Goal: Task Accomplishment & Management: Complete application form

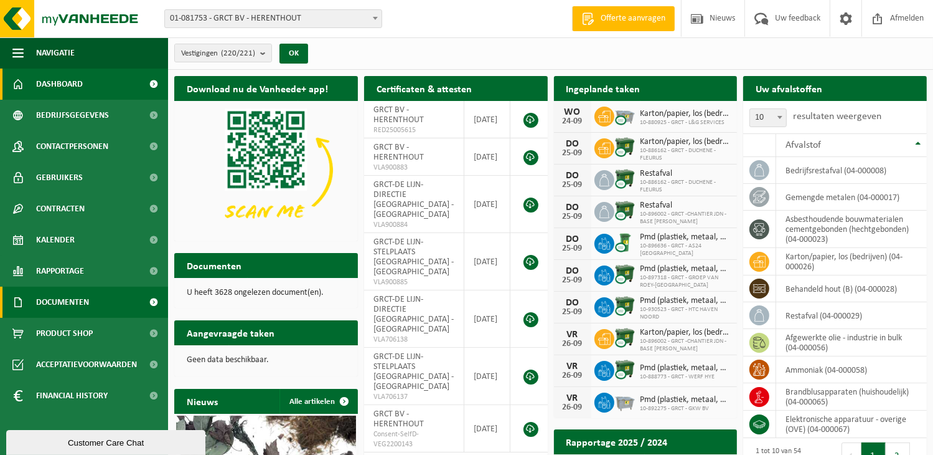
click at [159, 299] on span at bounding box center [154, 301] width 28 height 31
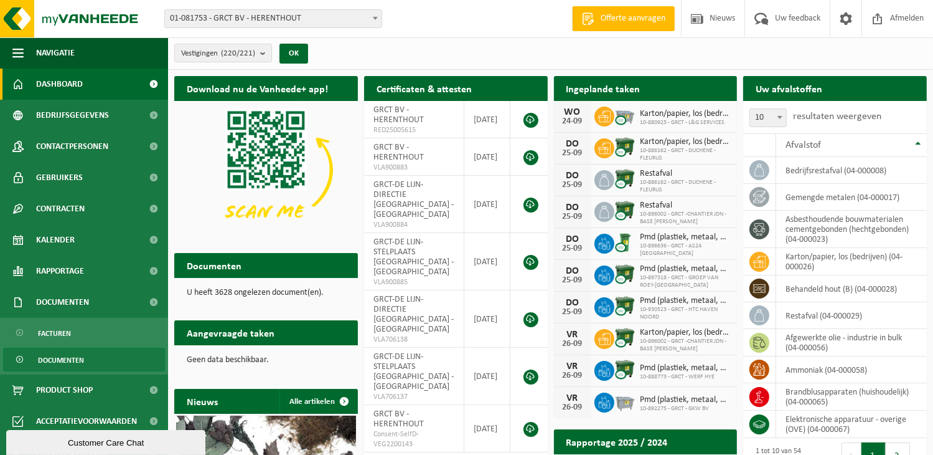
click at [123, 354] on link "Documenten" at bounding box center [84, 359] width 162 height 24
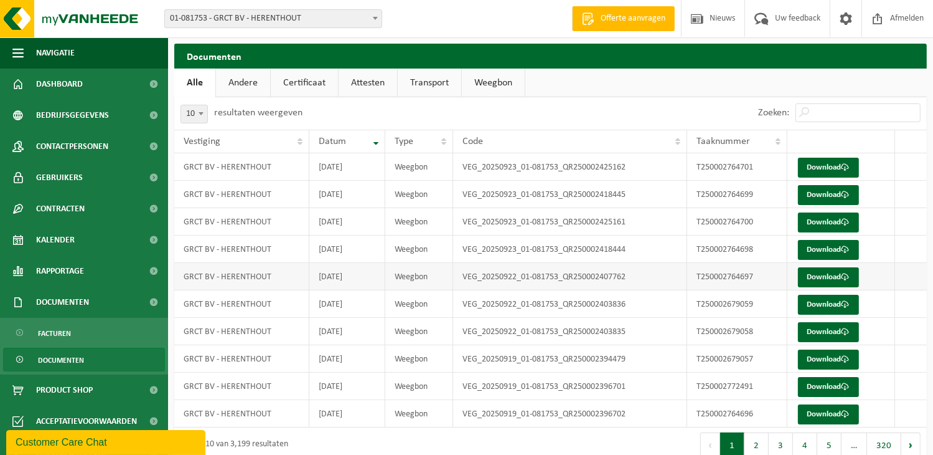
scroll to position [50, 0]
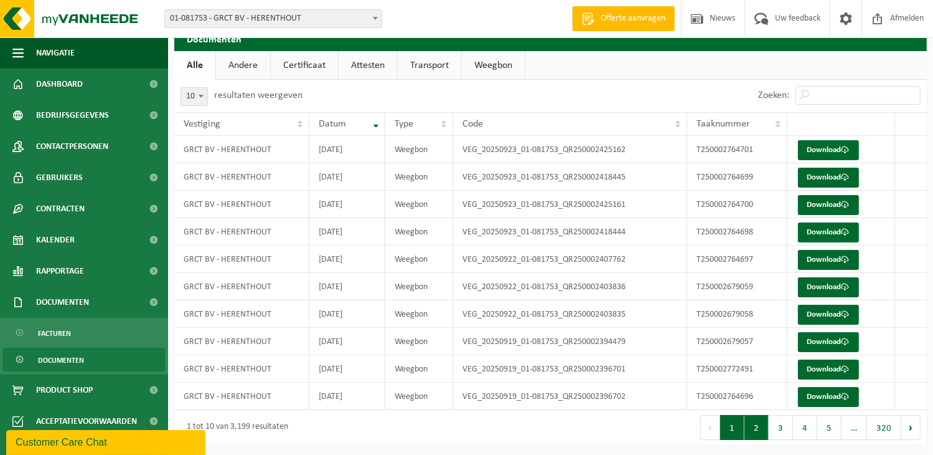
click at [756, 426] on button "2" at bounding box center [757, 427] width 24 height 25
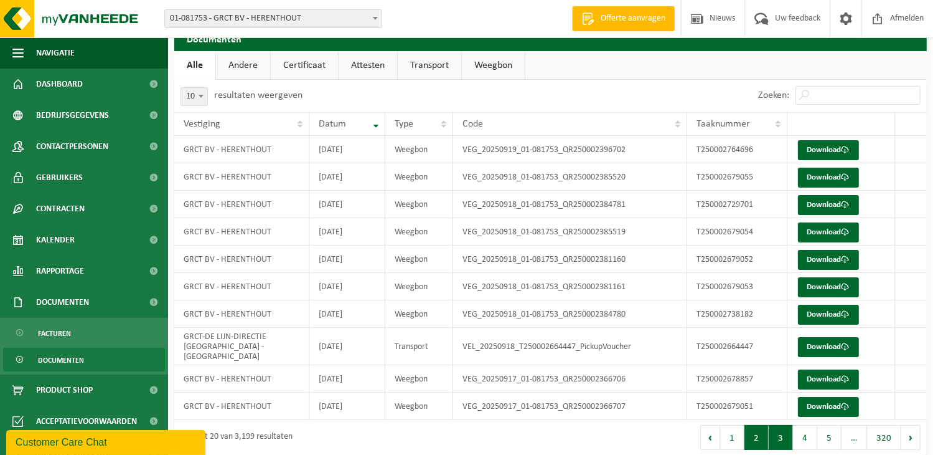
click at [786, 428] on button "3" at bounding box center [781, 437] width 24 height 25
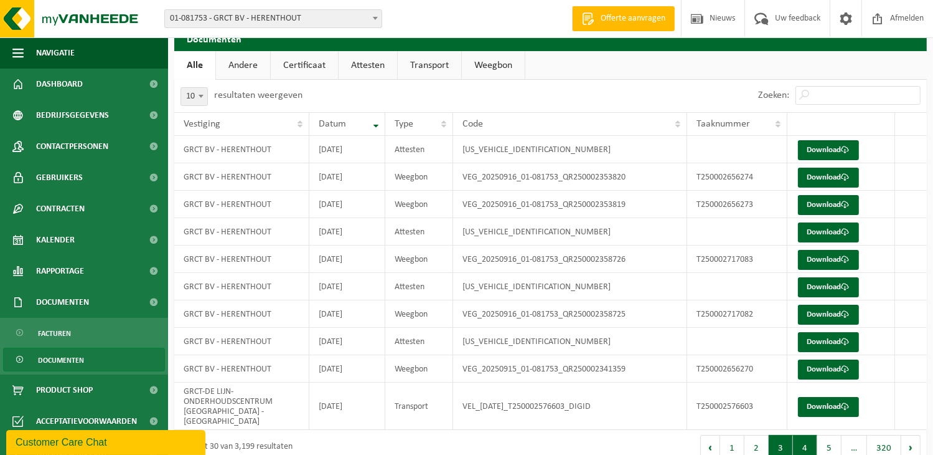
click at [804, 435] on button "4" at bounding box center [805, 447] width 24 height 25
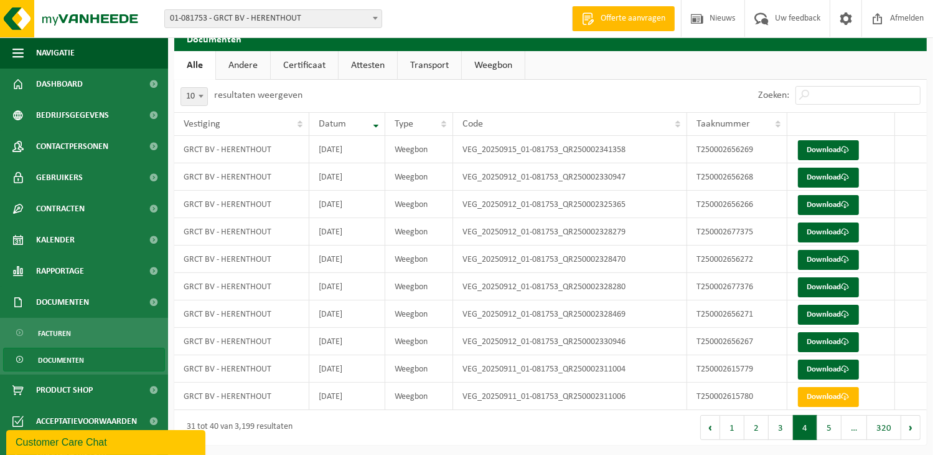
click at [817, 424] on button "4" at bounding box center [805, 427] width 24 height 25
click at [824, 424] on button "5" at bounding box center [829, 427] width 24 height 25
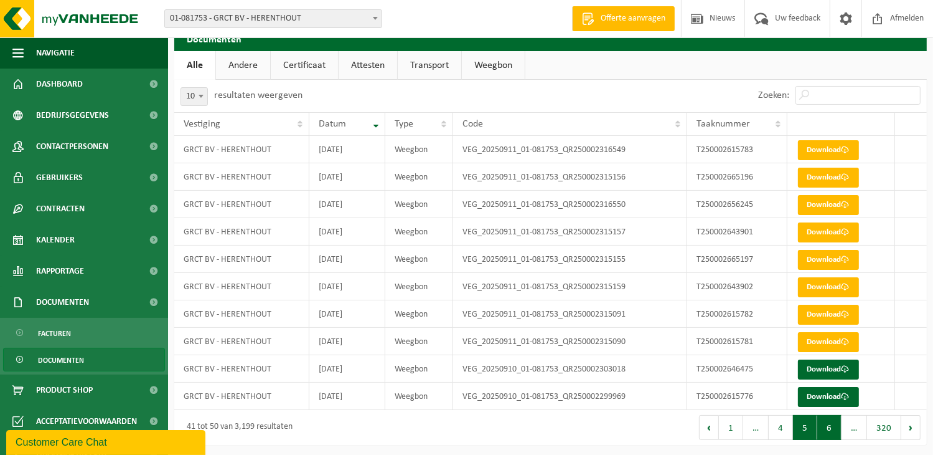
click at [825, 432] on button "6" at bounding box center [829, 427] width 24 height 25
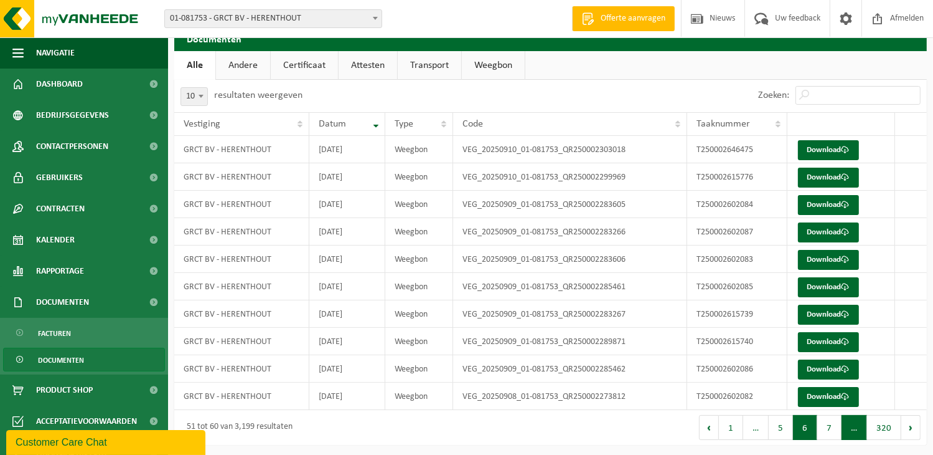
click at [857, 431] on span "…" at bounding box center [855, 427] width 26 height 25
click at [907, 425] on button "Volgende" at bounding box center [911, 427] width 19 height 25
click at [0, 0] on div at bounding box center [0, 0] width 0 height 0
click at [907, 425] on button "Volgende" at bounding box center [911, 427] width 19 height 25
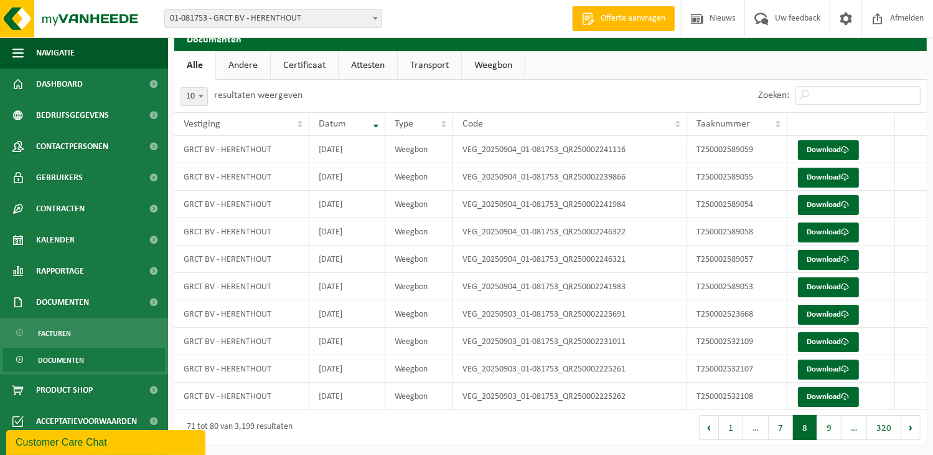
click at [907, 425] on button "Volgende" at bounding box center [911, 427] width 19 height 25
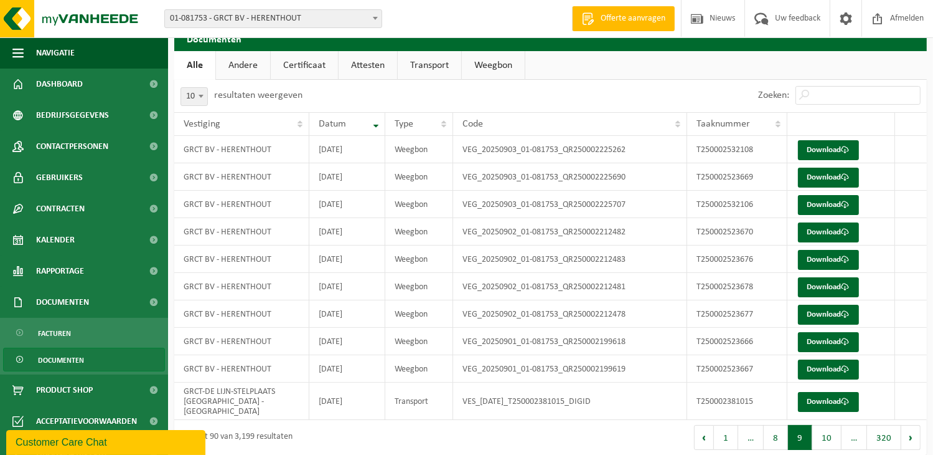
click at [907, 425] on button "Volgende" at bounding box center [911, 437] width 19 height 25
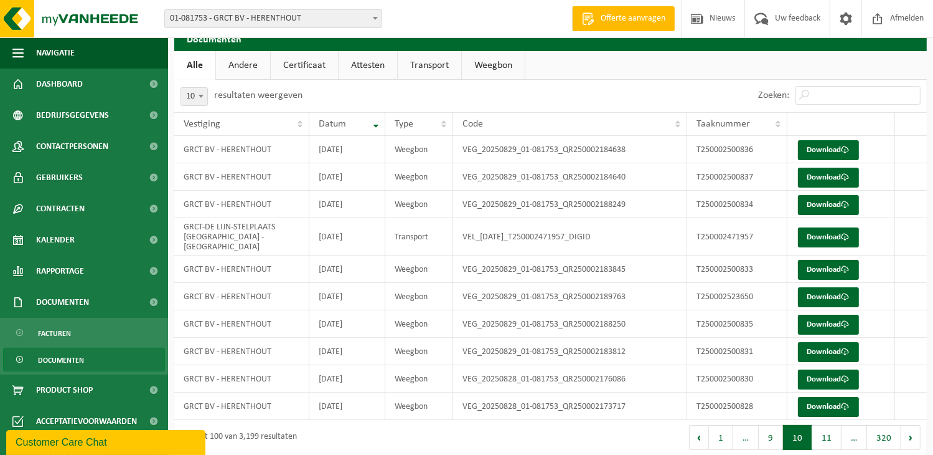
click at [907, 425] on button "Volgende" at bounding box center [911, 437] width 19 height 25
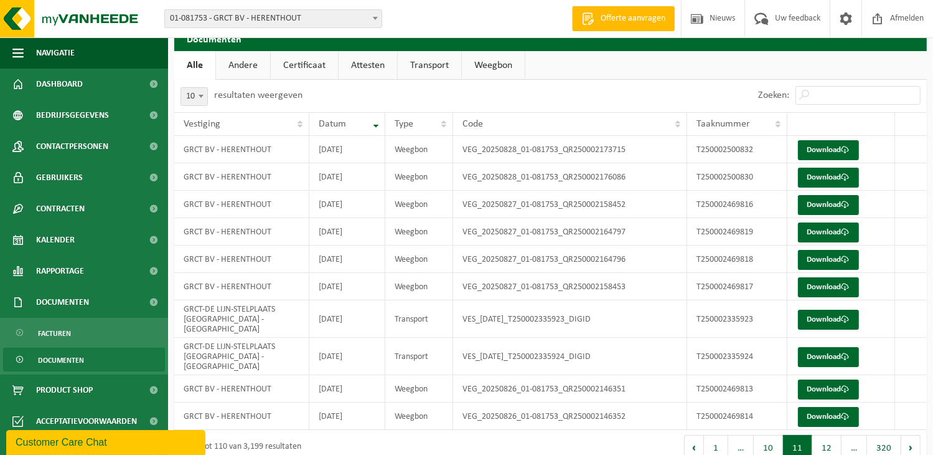
click at [907, 435] on button "Volgende" at bounding box center [911, 447] width 19 height 25
click at [0, 0] on div at bounding box center [0, 0] width 0 height 0
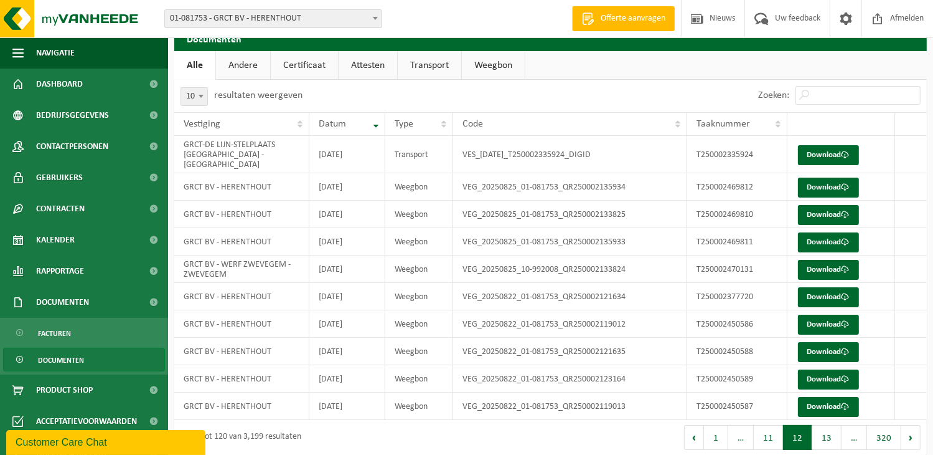
click at [907, 425] on button "Volgende" at bounding box center [911, 437] width 19 height 25
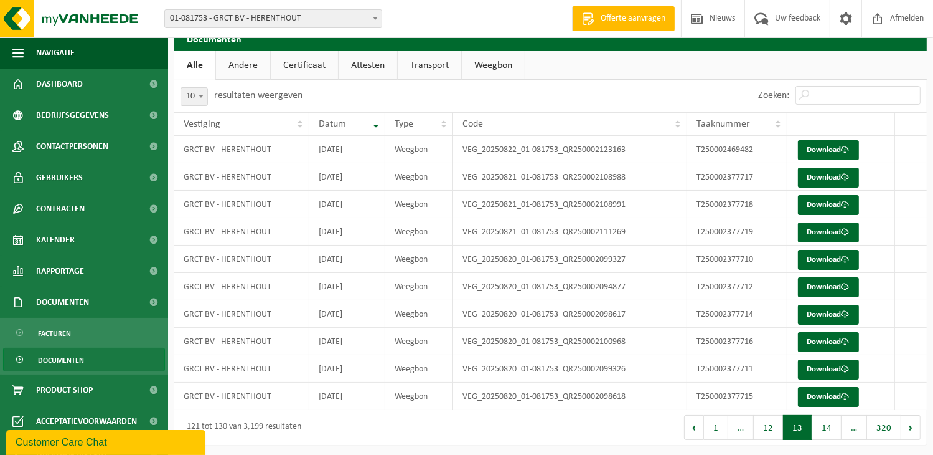
click at [907, 425] on button "Volgende" at bounding box center [911, 427] width 19 height 25
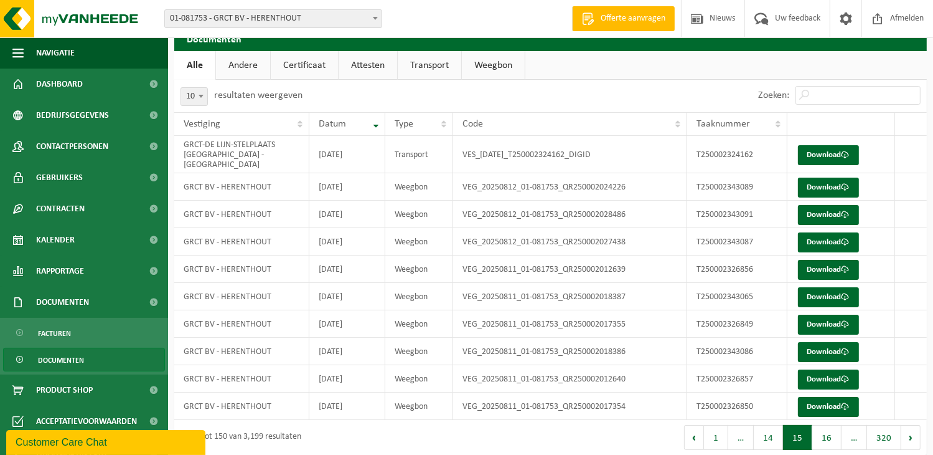
click at [907, 425] on button "Volgende" at bounding box center [911, 437] width 19 height 25
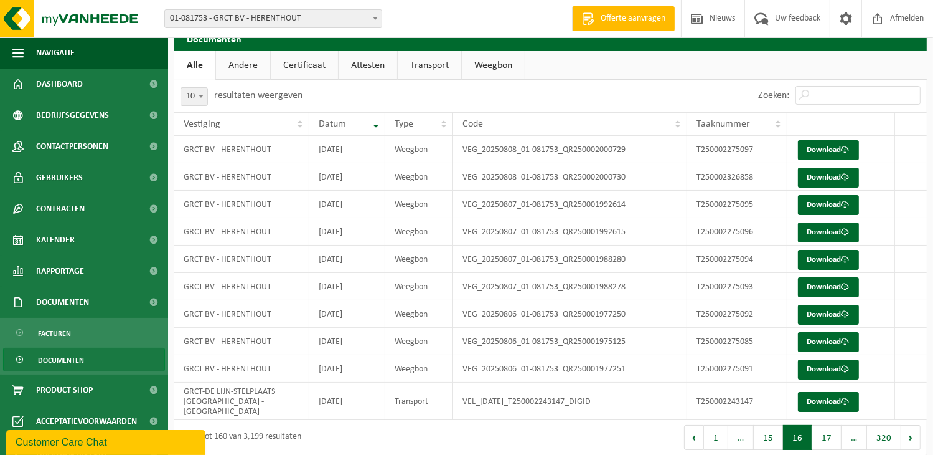
click at [907, 425] on button "Volgende" at bounding box center [911, 437] width 19 height 25
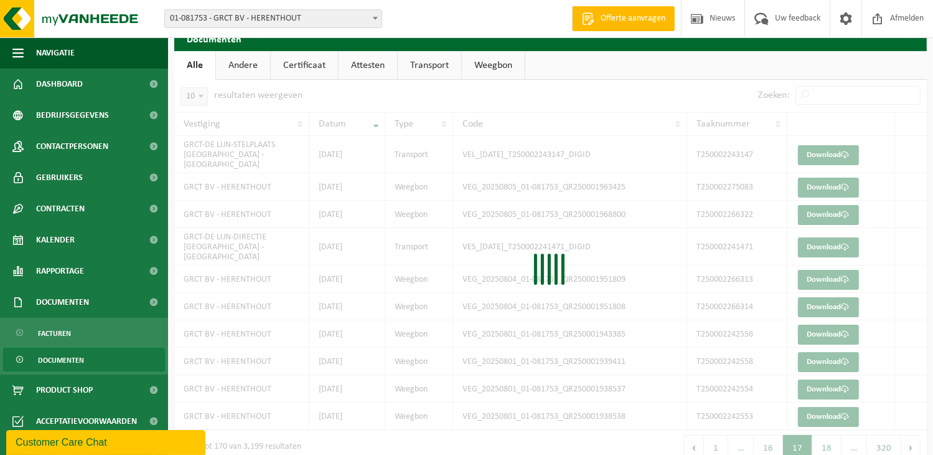
click at [907, 425] on div "10 25 50 100 10 resultaten weergeven Zoeken: Vestiging Datum Type Code Taaknumm…" at bounding box center [550, 272] width 753 height 385
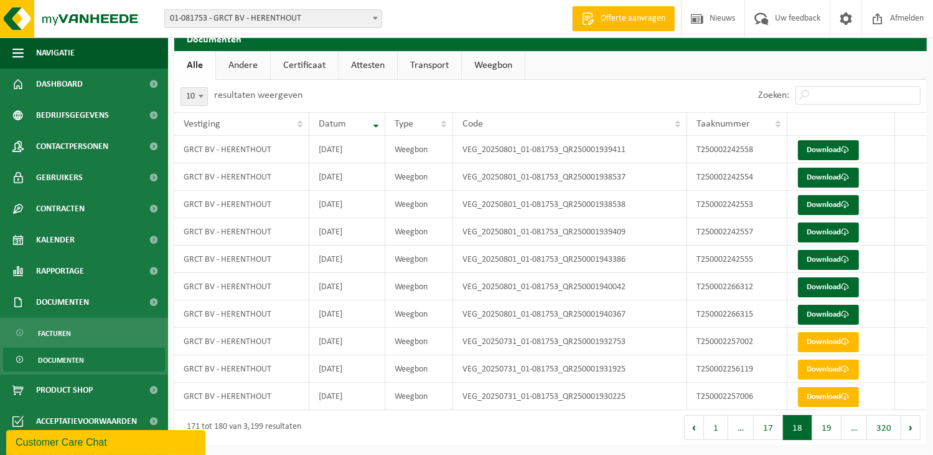
click at [907, 425] on button "Volgende" at bounding box center [911, 427] width 19 height 25
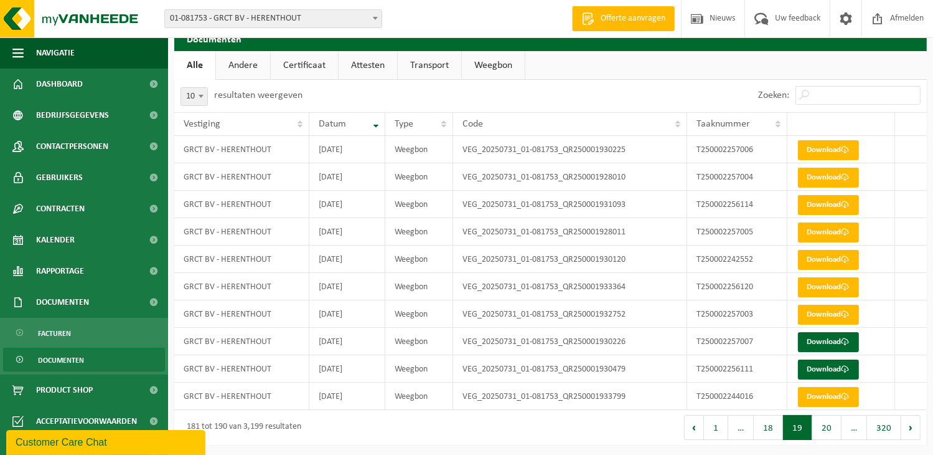
click at [907, 425] on button "Volgende" at bounding box center [911, 427] width 19 height 25
click at [818, 260] on link "Download" at bounding box center [828, 260] width 61 height 20
click at [829, 227] on link "Download" at bounding box center [828, 232] width 61 height 20
click at [829, 202] on link "Download" at bounding box center [828, 205] width 61 height 20
click at [816, 175] on link "Download" at bounding box center [828, 177] width 61 height 20
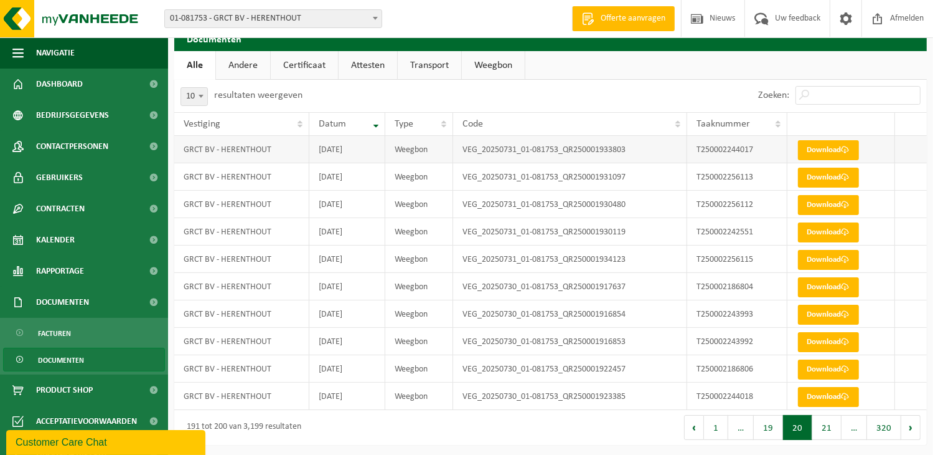
click at [606, 154] on td "VEG_20250731_01-081753_QR250001933803" at bounding box center [570, 149] width 234 height 27
click at [832, 151] on link "Download" at bounding box center [828, 150] width 61 height 20
click at [775, 433] on button "19" at bounding box center [768, 427] width 29 height 25
click at [836, 389] on link "Download" at bounding box center [828, 397] width 61 height 20
click at [824, 366] on link "Download" at bounding box center [828, 369] width 61 height 20
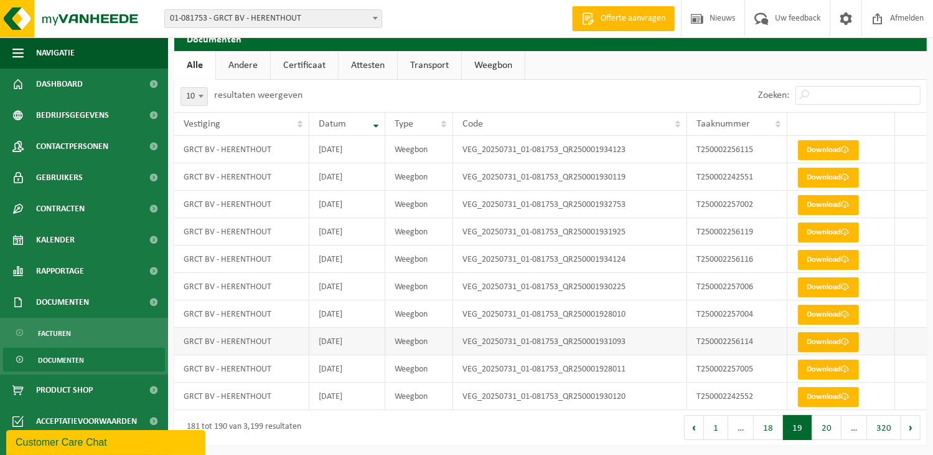
click at [837, 339] on link "Download" at bounding box center [828, 342] width 61 height 20
click at [824, 311] on link "Download" at bounding box center [828, 314] width 61 height 20
click at [918, 316] on td at bounding box center [911, 313] width 32 height 27
click at [822, 281] on link "Download" at bounding box center [828, 287] width 61 height 20
click at [920, 80] on div "Zoeken:" at bounding box center [839, 96] width 175 height 32
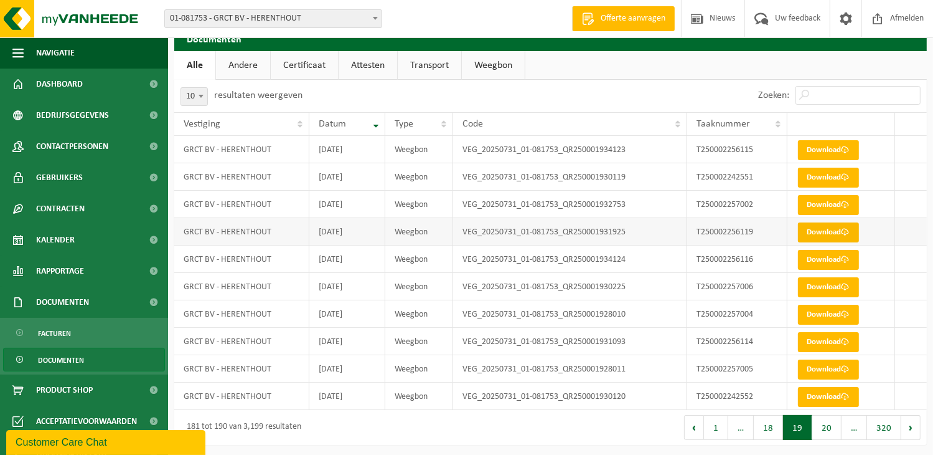
click at [826, 227] on link "Download" at bounding box center [828, 232] width 61 height 20
click at [829, 227] on link "Download" at bounding box center [828, 232] width 61 height 20
click at [917, 180] on td at bounding box center [911, 176] width 32 height 27
click at [829, 232] on link "Download" at bounding box center [828, 232] width 61 height 20
click at [824, 205] on link "Download" at bounding box center [828, 205] width 61 height 20
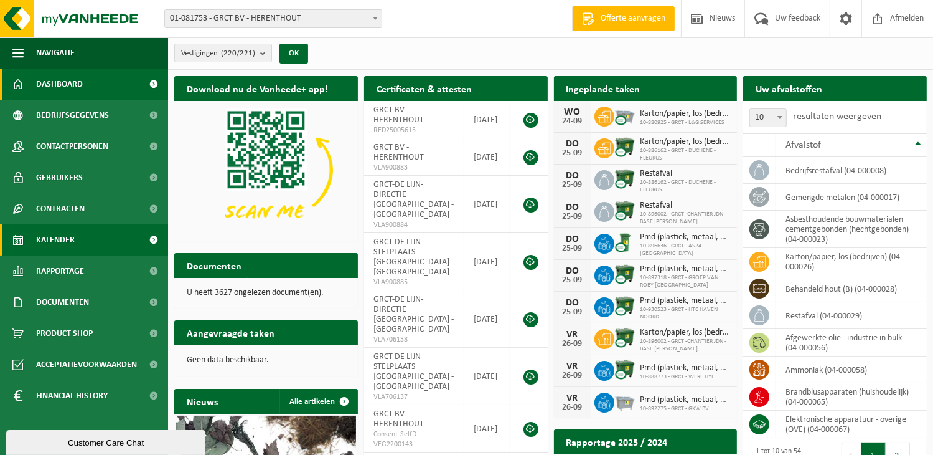
click at [151, 237] on span at bounding box center [154, 239] width 28 height 31
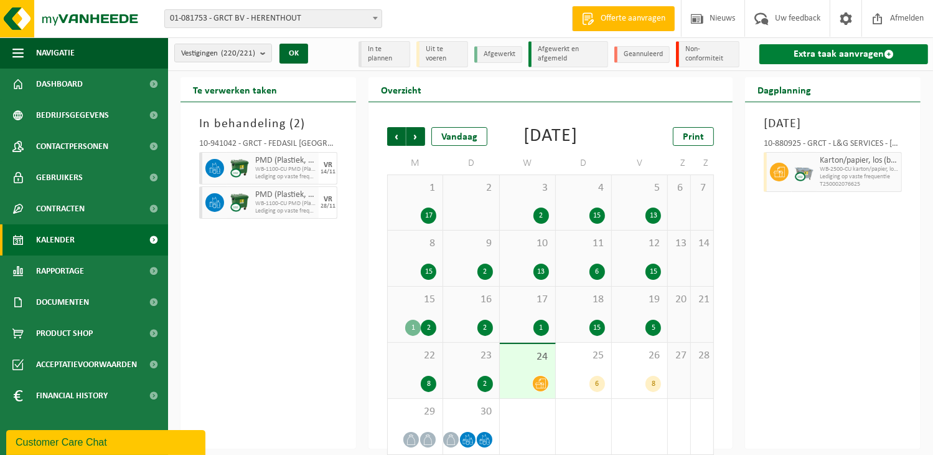
click at [836, 56] on link "Extra taak aanvragen" at bounding box center [844, 54] width 169 height 20
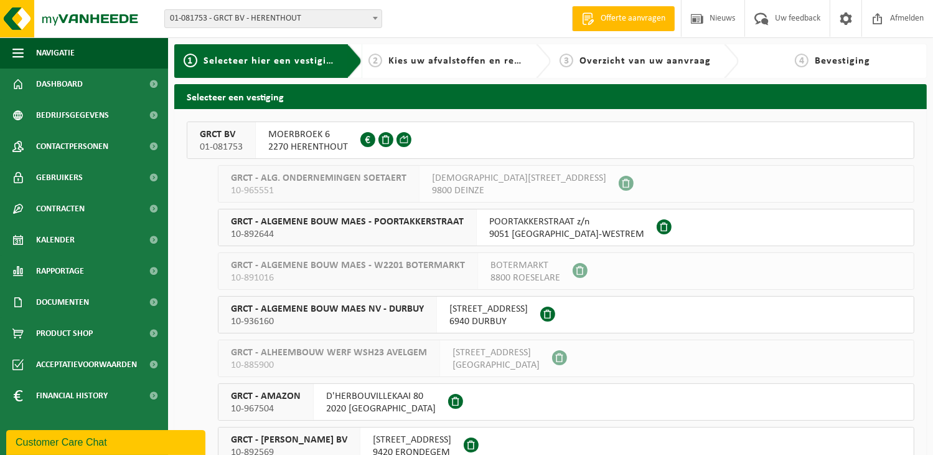
click at [298, 134] on span "MOERBROEK 6" at bounding box center [308, 134] width 80 height 12
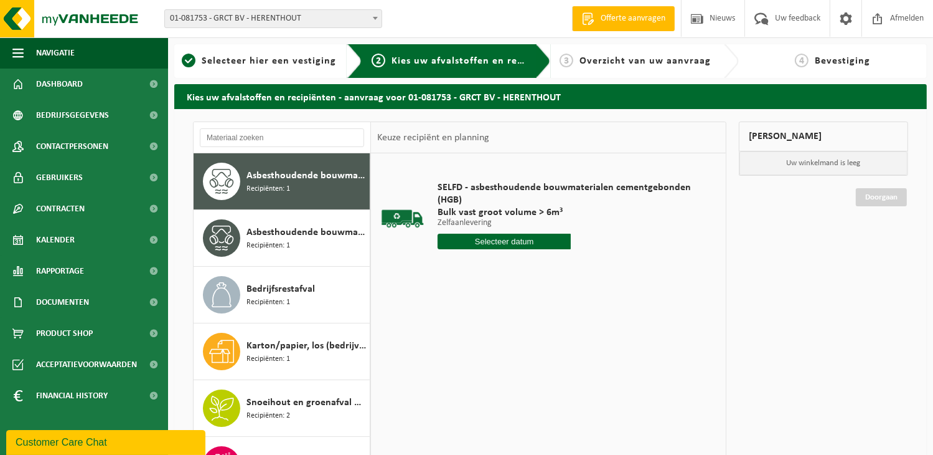
click at [535, 237] on input "text" at bounding box center [504, 241] width 133 height 16
click at [513, 372] on div "25" at bounding box center [515, 372] width 22 height 20
type input "Van [DATE]"
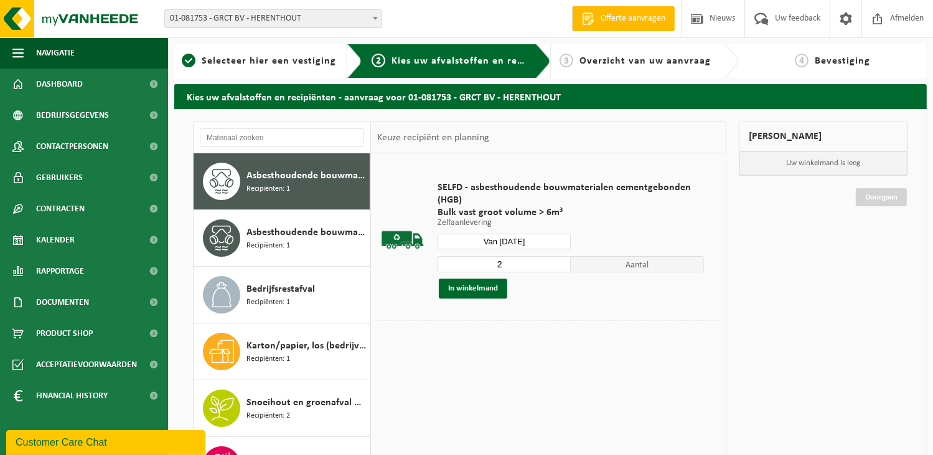
click at [565, 261] on input "2" at bounding box center [504, 264] width 133 height 16
click at [565, 261] on input "3" at bounding box center [504, 264] width 133 height 16
click at [565, 261] on input "4" at bounding box center [504, 264] width 133 height 16
click at [565, 261] on input "5" at bounding box center [504, 264] width 133 height 16
click at [565, 261] on input "6" at bounding box center [504, 264] width 133 height 16
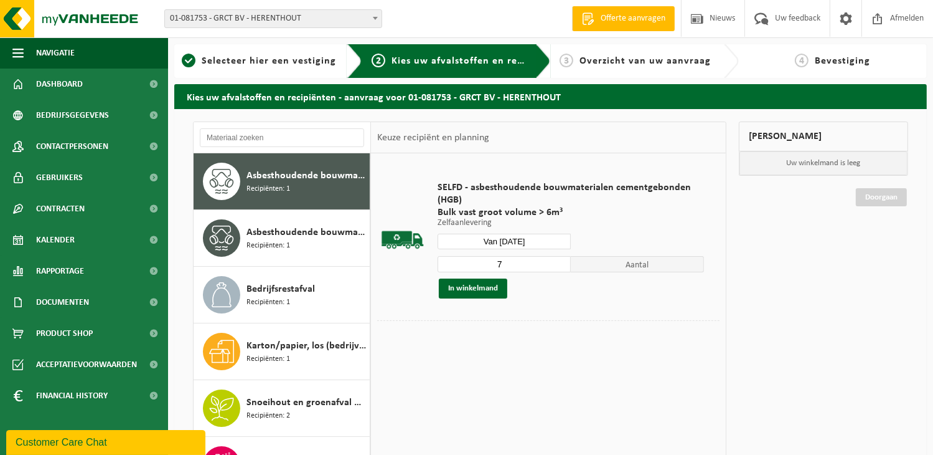
click at [565, 261] on input "7" at bounding box center [504, 264] width 133 height 16
click at [565, 261] on input "8" at bounding box center [504, 264] width 133 height 16
click at [565, 261] on input "9" at bounding box center [504, 264] width 133 height 16
type input "10"
click at [565, 261] on input "10" at bounding box center [504, 264] width 133 height 16
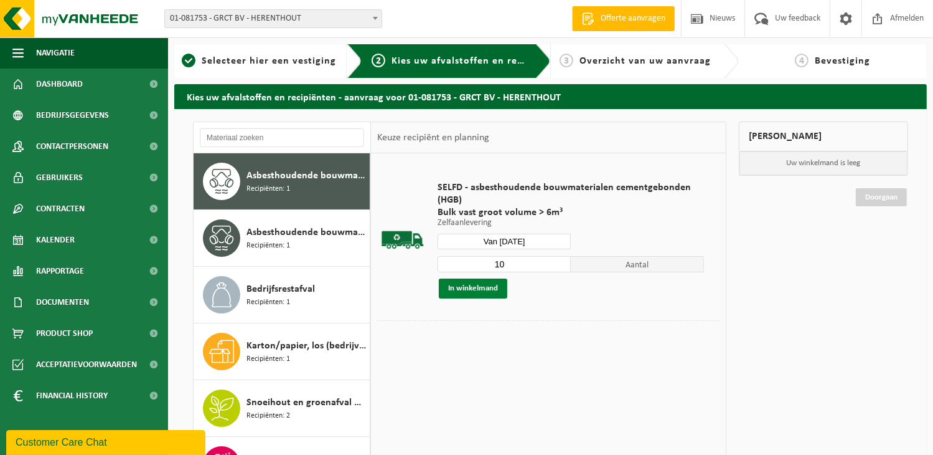
click at [467, 288] on button "In winkelmand" at bounding box center [473, 288] width 68 height 20
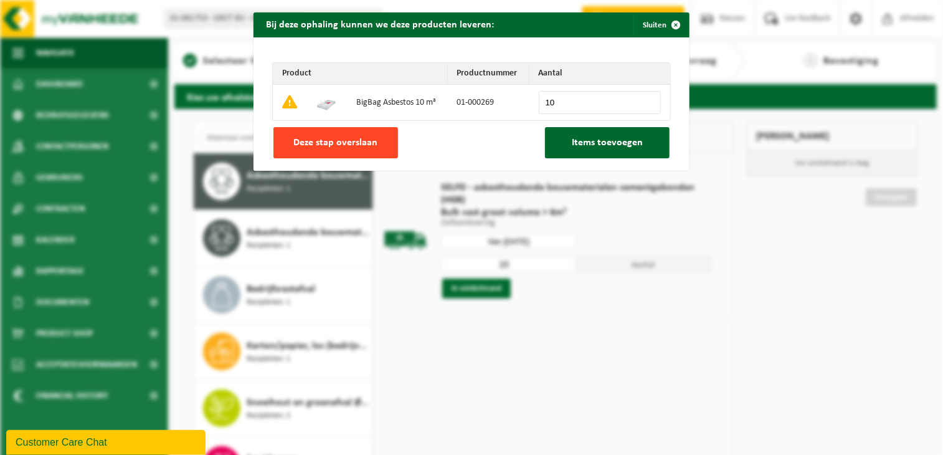
click at [338, 141] on span "Deze stap overslaan" at bounding box center [336, 143] width 84 height 10
type input "0"
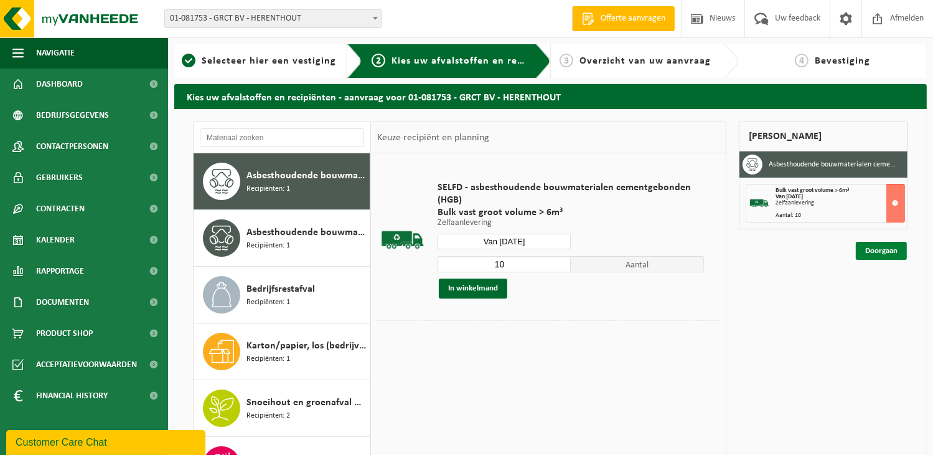
click at [877, 250] on link "Doorgaan" at bounding box center [881, 251] width 51 height 18
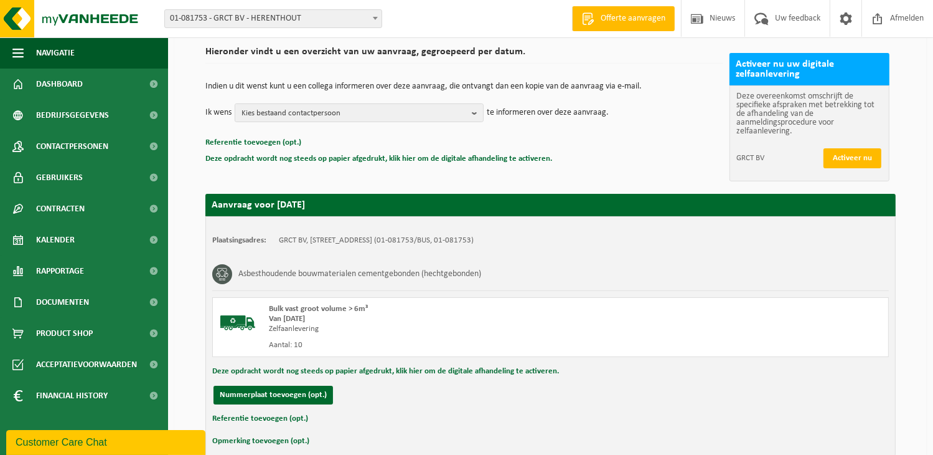
scroll to position [156, 0]
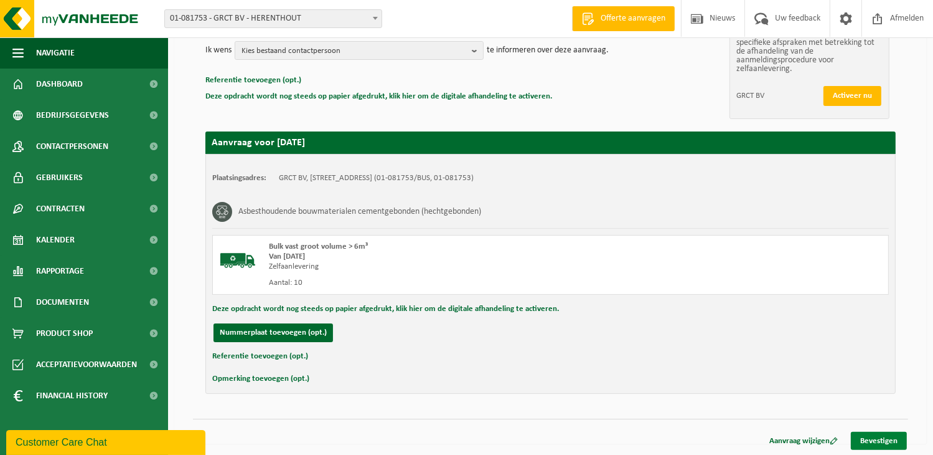
click at [883, 439] on link "Bevestigen" at bounding box center [879, 440] width 56 height 18
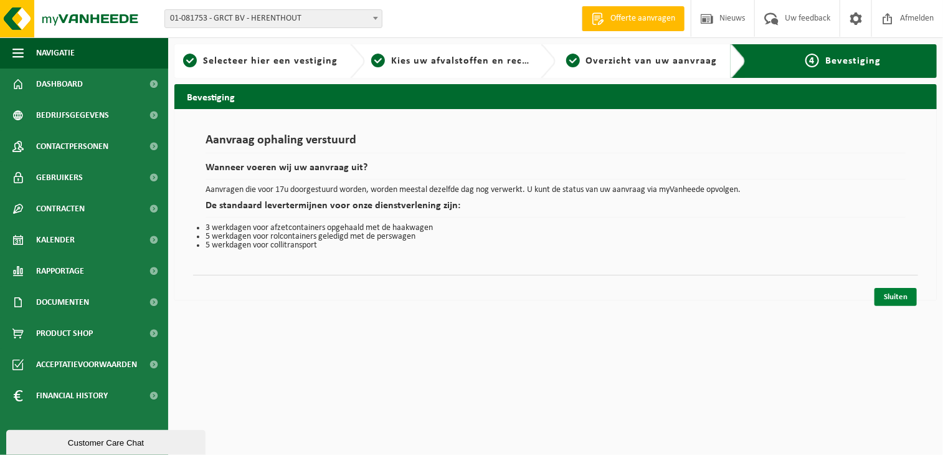
click at [902, 289] on link "Sluiten" at bounding box center [895, 297] width 42 height 18
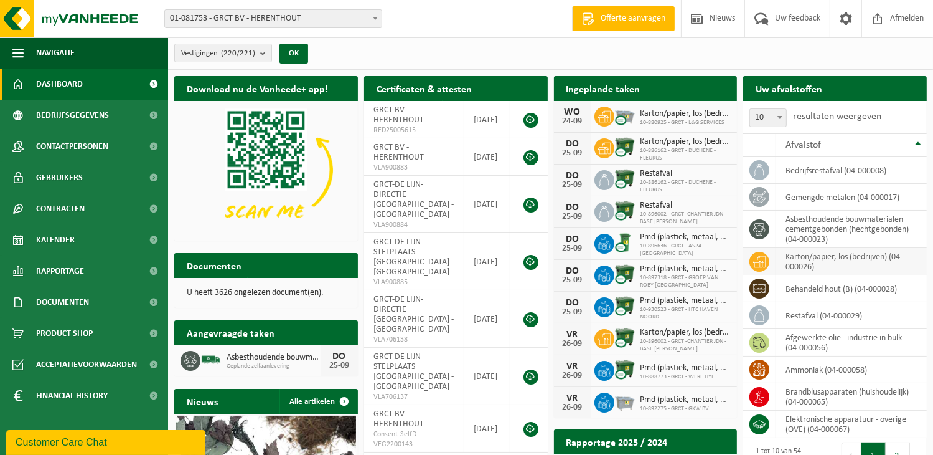
scroll to position [125, 0]
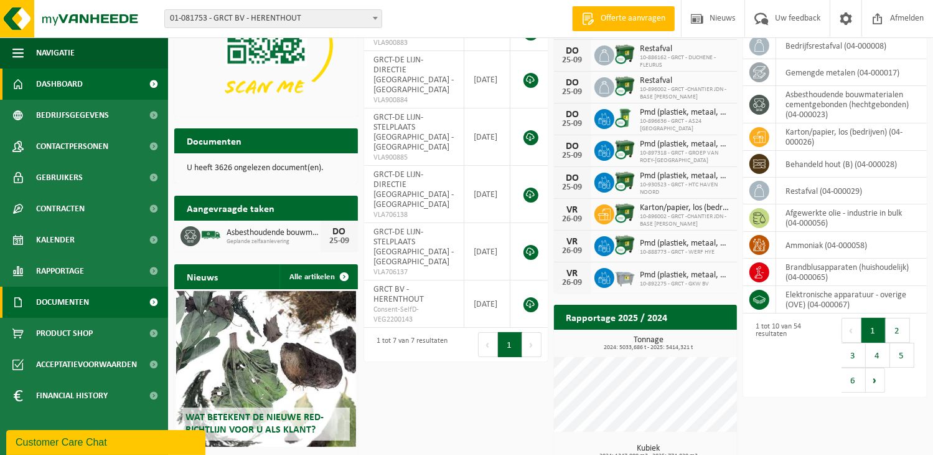
click at [154, 299] on span at bounding box center [154, 301] width 28 height 31
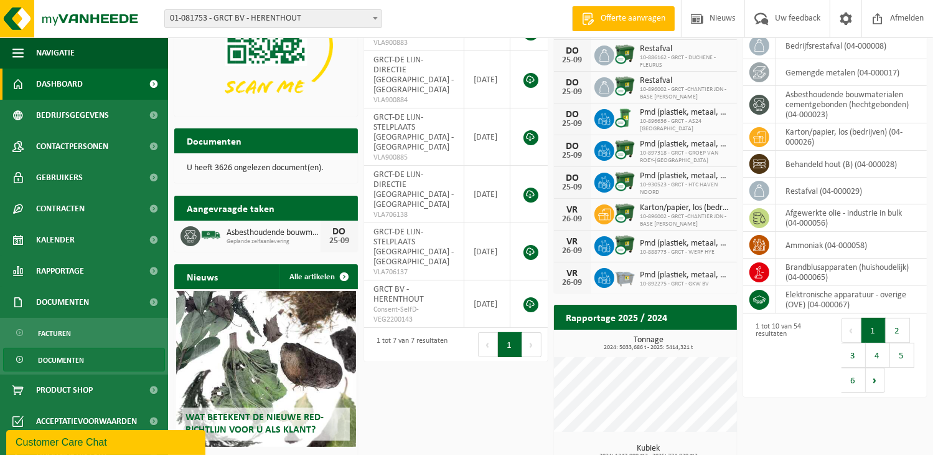
click at [107, 358] on link "Documenten" at bounding box center [84, 359] width 162 height 24
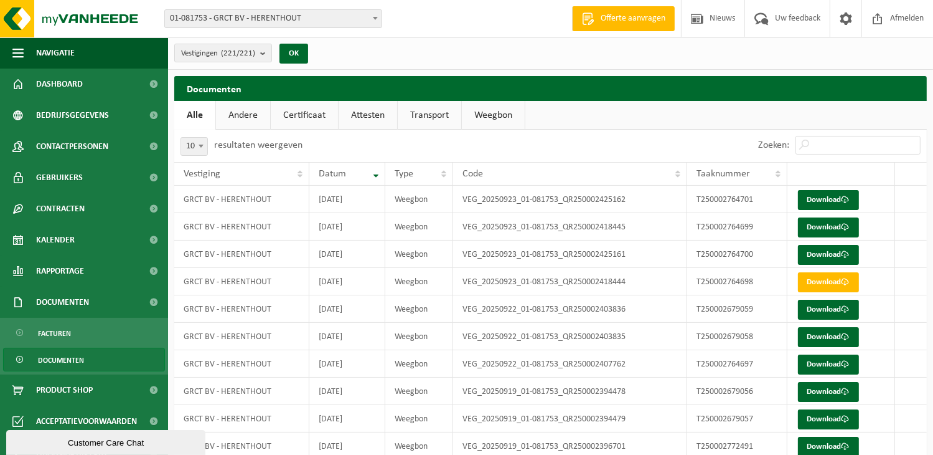
scroll to position [50, 0]
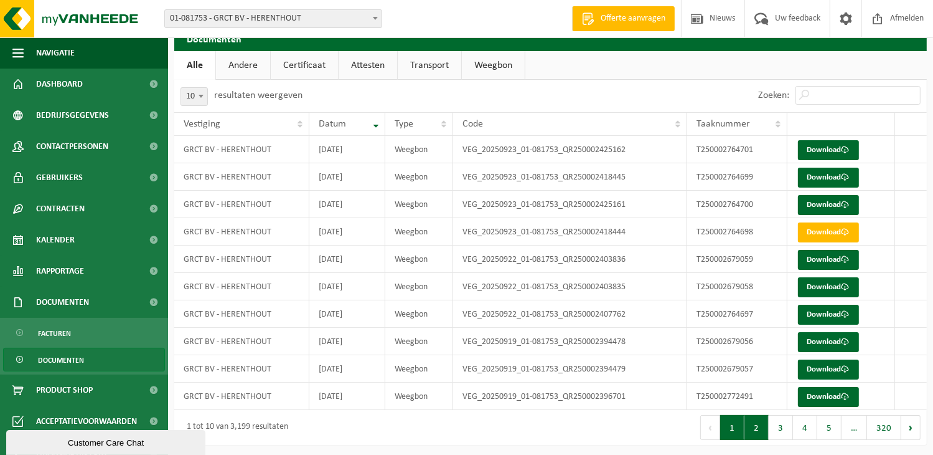
click at [762, 428] on button "2" at bounding box center [757, 427] width 24 height 25
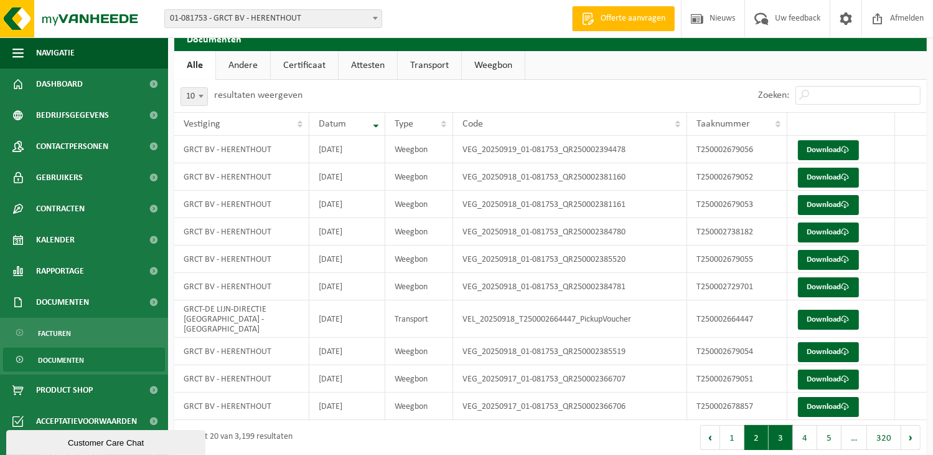
click at [786, 428] on button "3" at bounding box center [781, 437] width 24 height 25
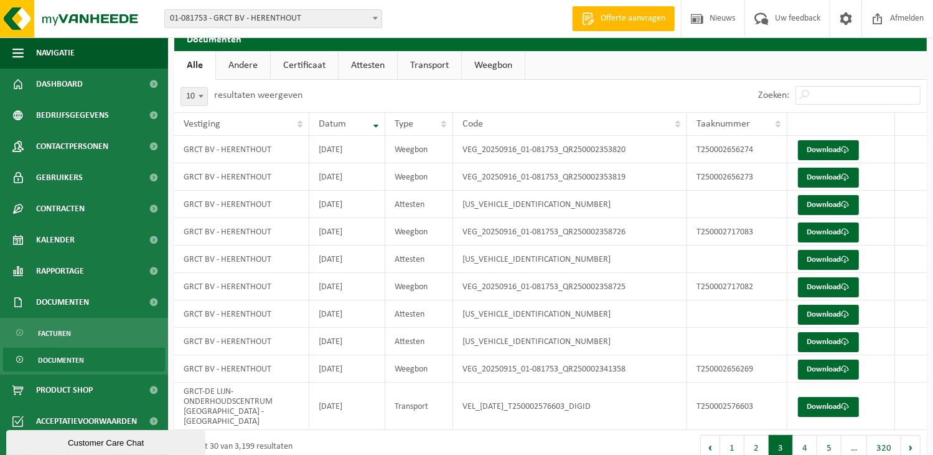
click at [787, 435] on button "3" at bounding box center [781, 447] width 24 height 25
click at [801, 435] on button "4" at bounding box center [805, 447] width 24 height 25
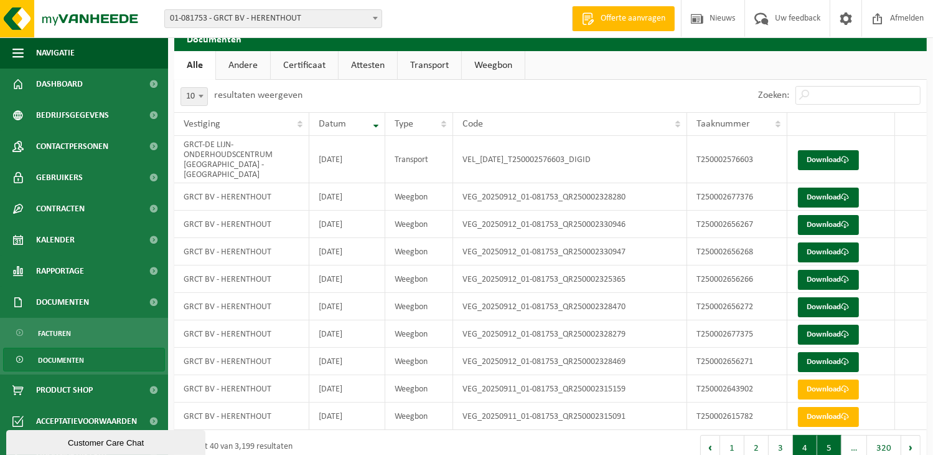
click at [819, 435] on button "5" at bounding box center [829, 447] width 24 height 25
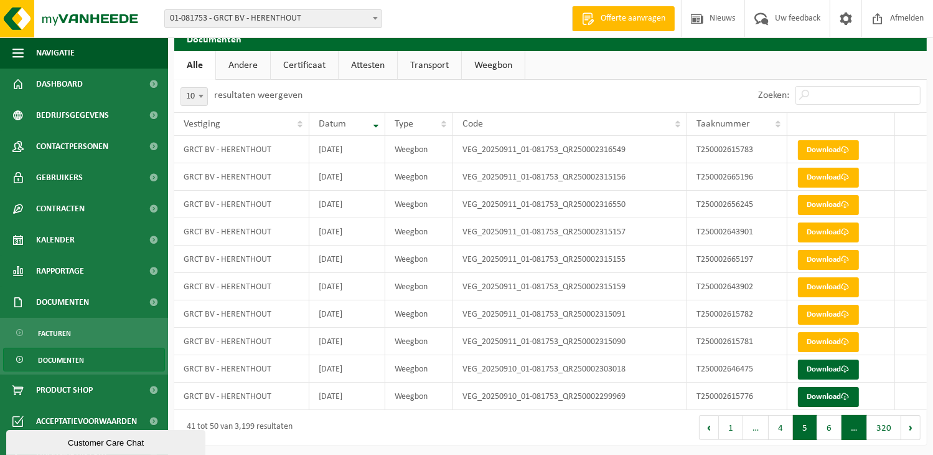
click at [856, 427] on span "…" at bounding box center [855, 427] width 26 height 25
click at [908, 425] on button "Volgende" at bounding box center [911, 427] width 19 height 25
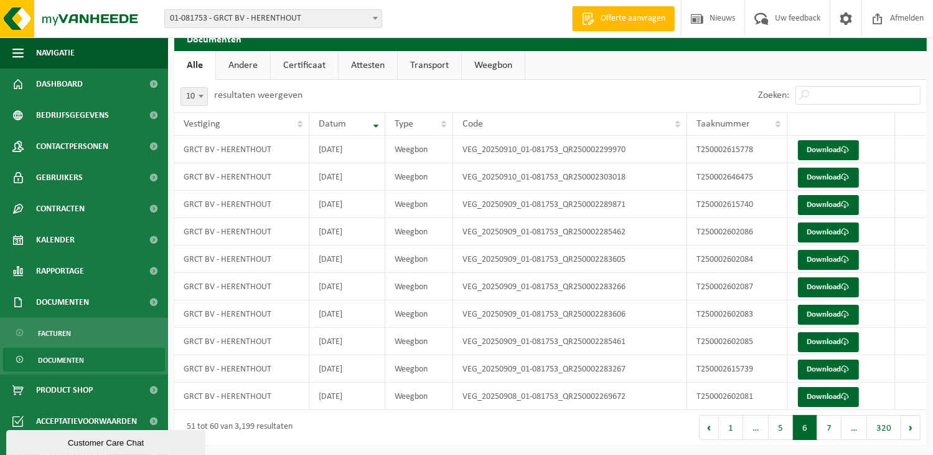
click at [908, 425] on button "Volgende" at bounding box center [911, 427] width 19 height 25
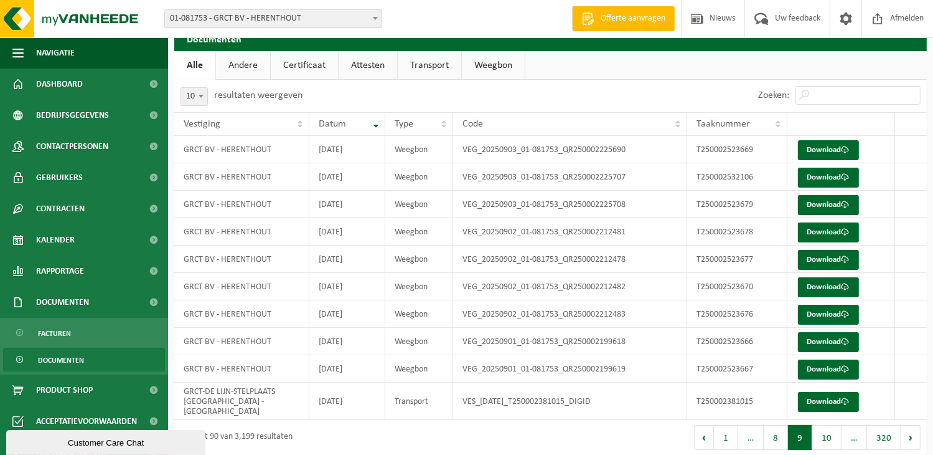
click at [908, 425] on button "Volgende" at bounding box center [911, 437] width 19 height 25
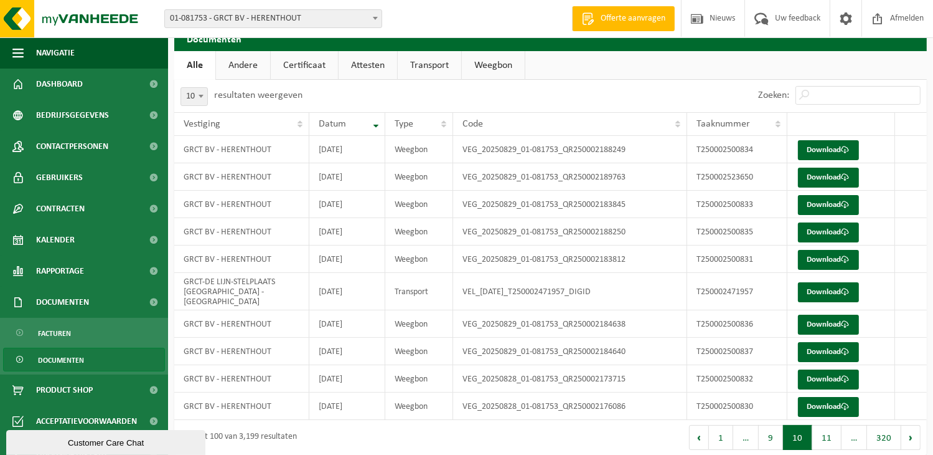
click at [908, 425] on button "Volgende" at bounding box center [911, 437] width 19 height 25
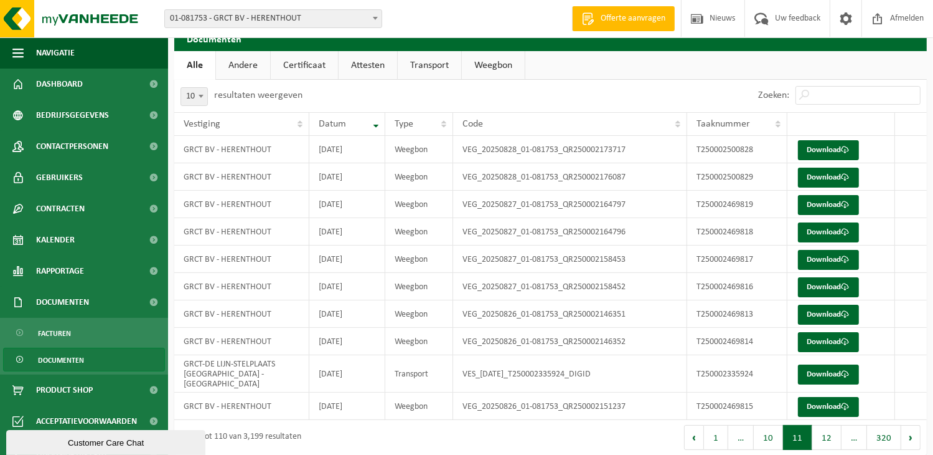
click at [908, 425] on button "Volgende" at bounding box center [911, 437] width 19 height 25
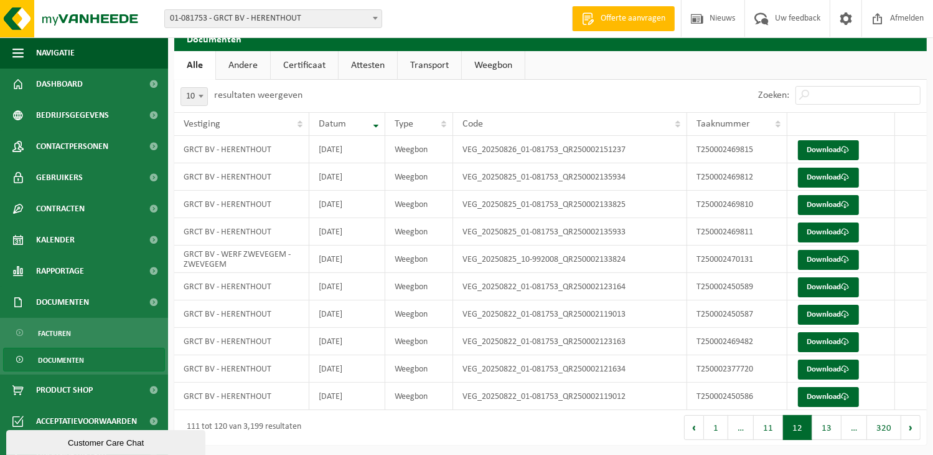
click at [908, 425] on button "Volgende" at bounding box center [911, 427] width 19 height 25
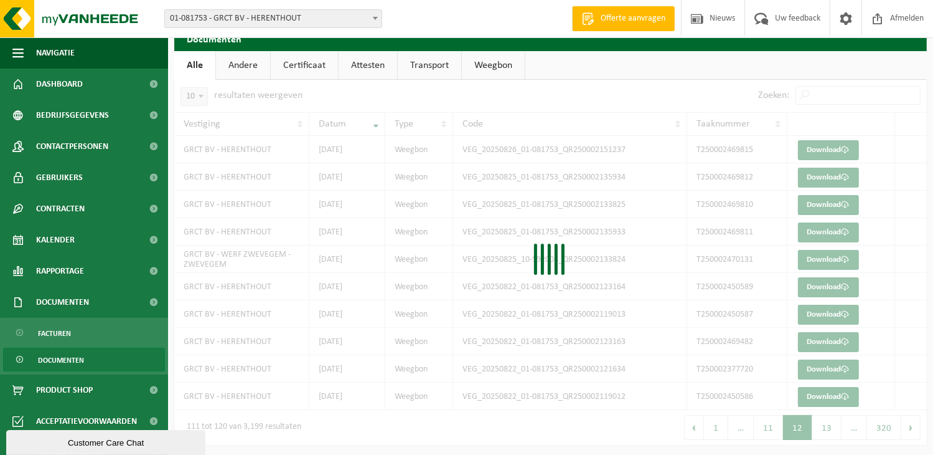
click at [908, 425] on div "10 25 50 100 10 resultaten weergeven Zoeken: Vestiging Datum Type Code Taaknumm…" at bounding box center [550, 262] width 753 height 365
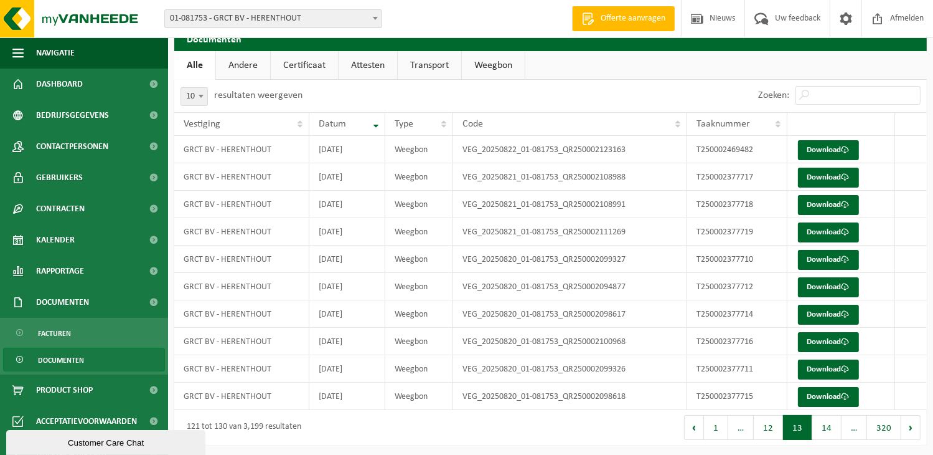
click at [908, 425] on button "Volgende" at bounding box center [911, 427] width 19 height 25
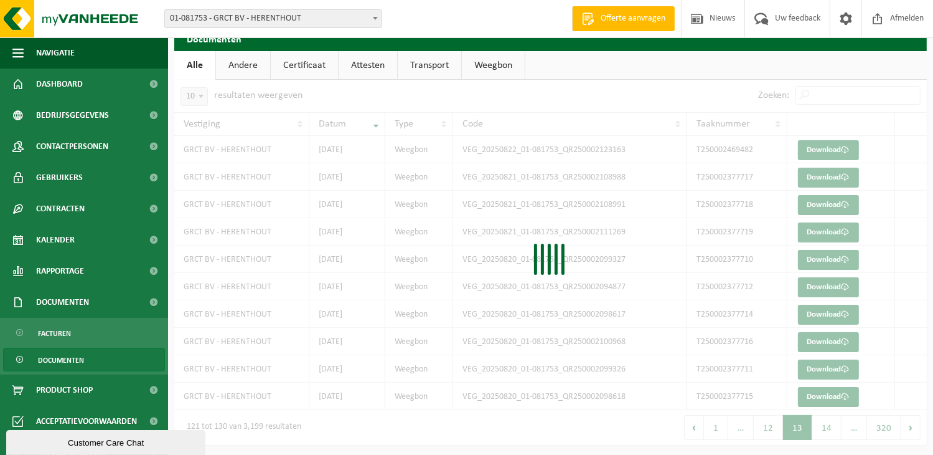
click at [908, 425] on div "10 25 50 100 10 resultaten weergeven Zoeken: Vestiging Datum Type Code Taaknumm…" at bounding box center [550, 262] width 753 height 365
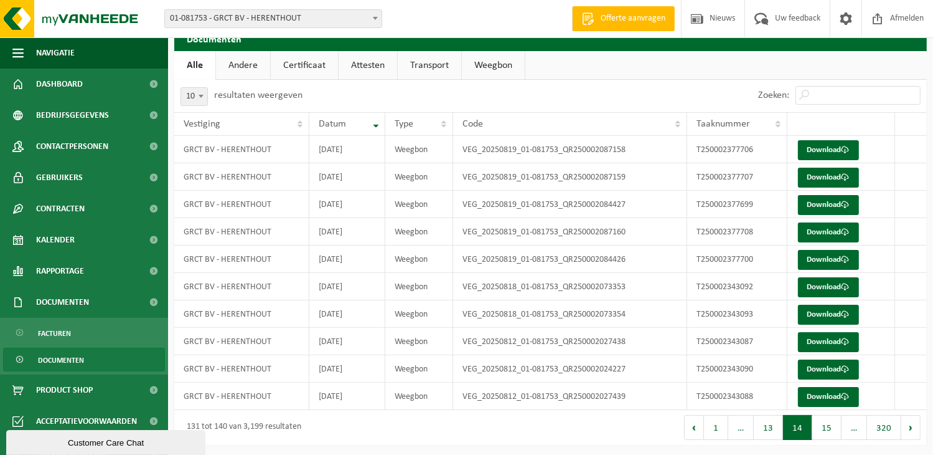
click at [908, 425] on button "Volgende" at bounding box center [911, 427] width 19 height 25
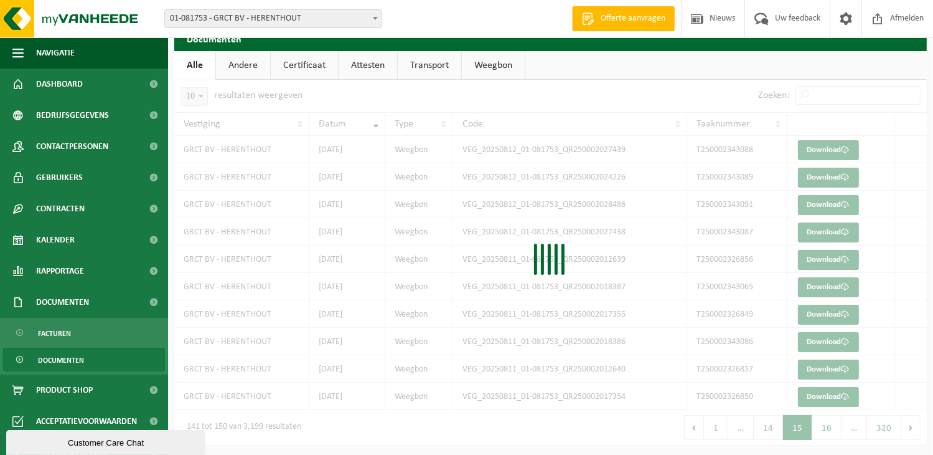
click at [908, 425] on div at bounding box center [550, 262] width 753 height 365
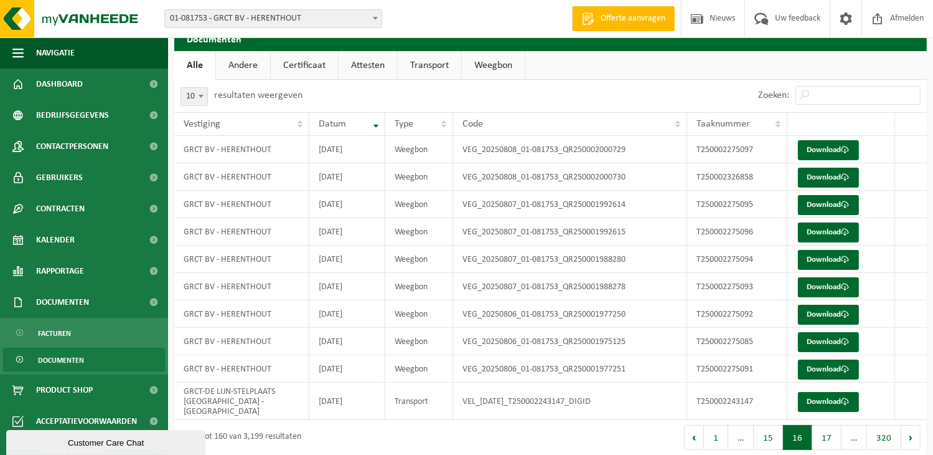
click at [908, 425] on button "Volgende" at bounding box center [911, 437] width 19 height 25
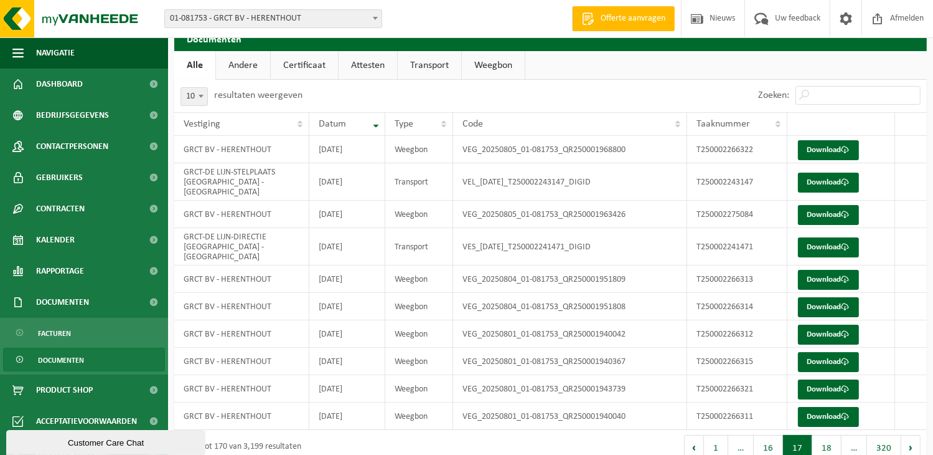
click at [908, 435] on button "Volgende" at bounding box center [911, 447] width 19 height 25
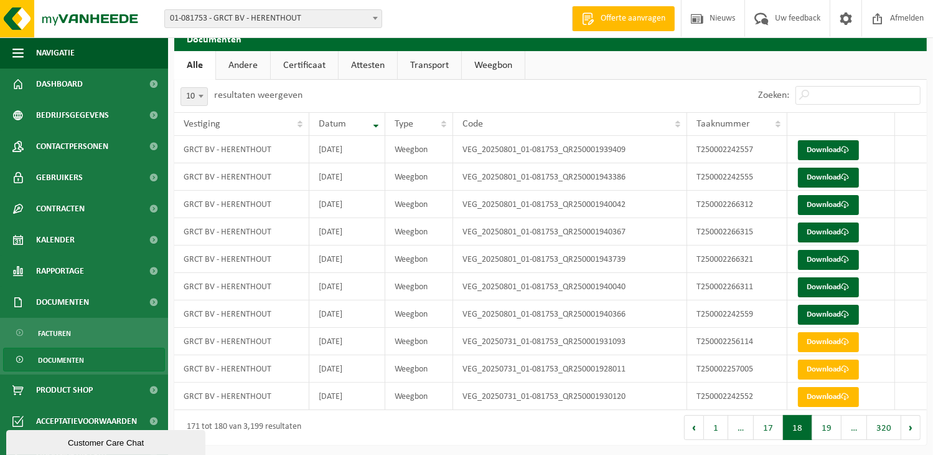
click at [908, 425] on button "Volgende" at bounding box center [911, 427] width 19 height 25
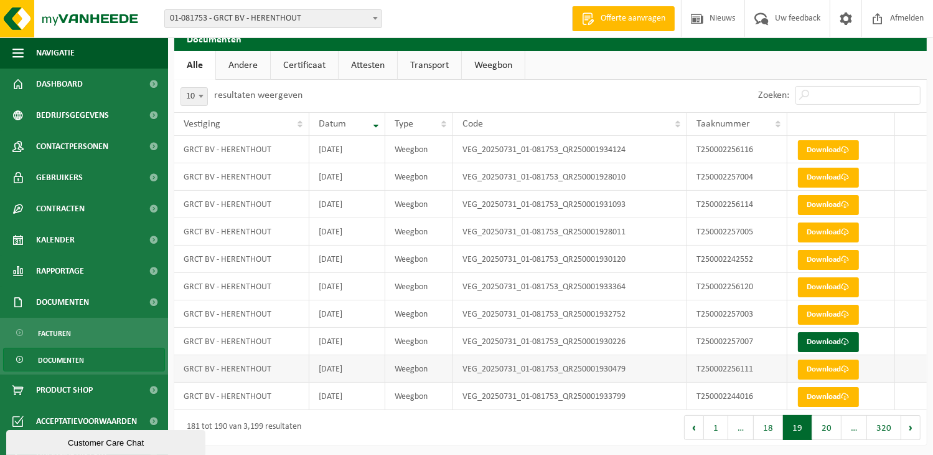
click at [738, 370] on td "T250002256111" at bounding box center [737, 368] width 100 height 27
click at [804, 365] on link "Download" at bounding box center [828, 369] width 61 height 20
